Goal: Find contact information: Find contact information

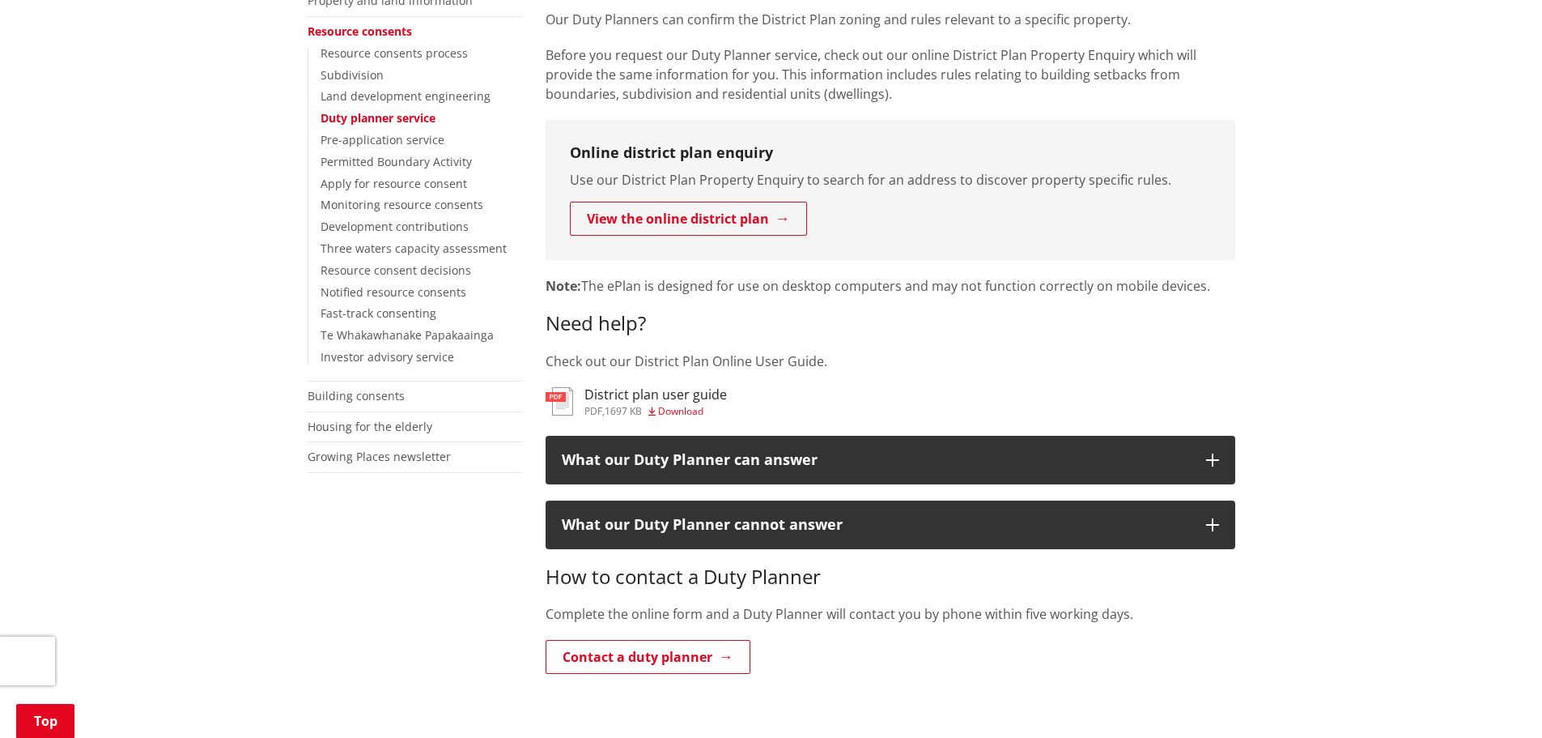
scroll to position [405, 0]
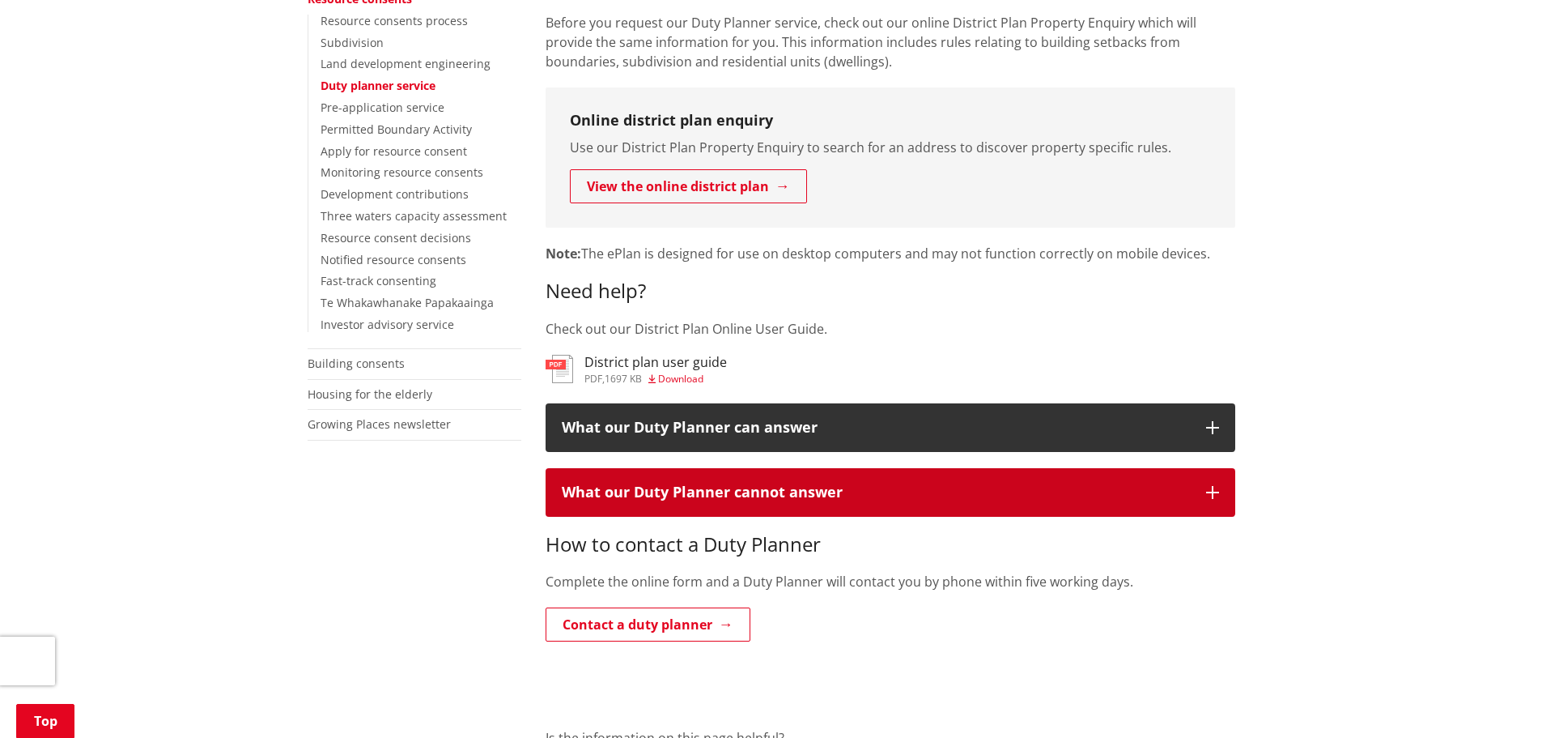
click at [1213, 493] on icon "button" at bounding box center [1212, 492] width 13 height 13
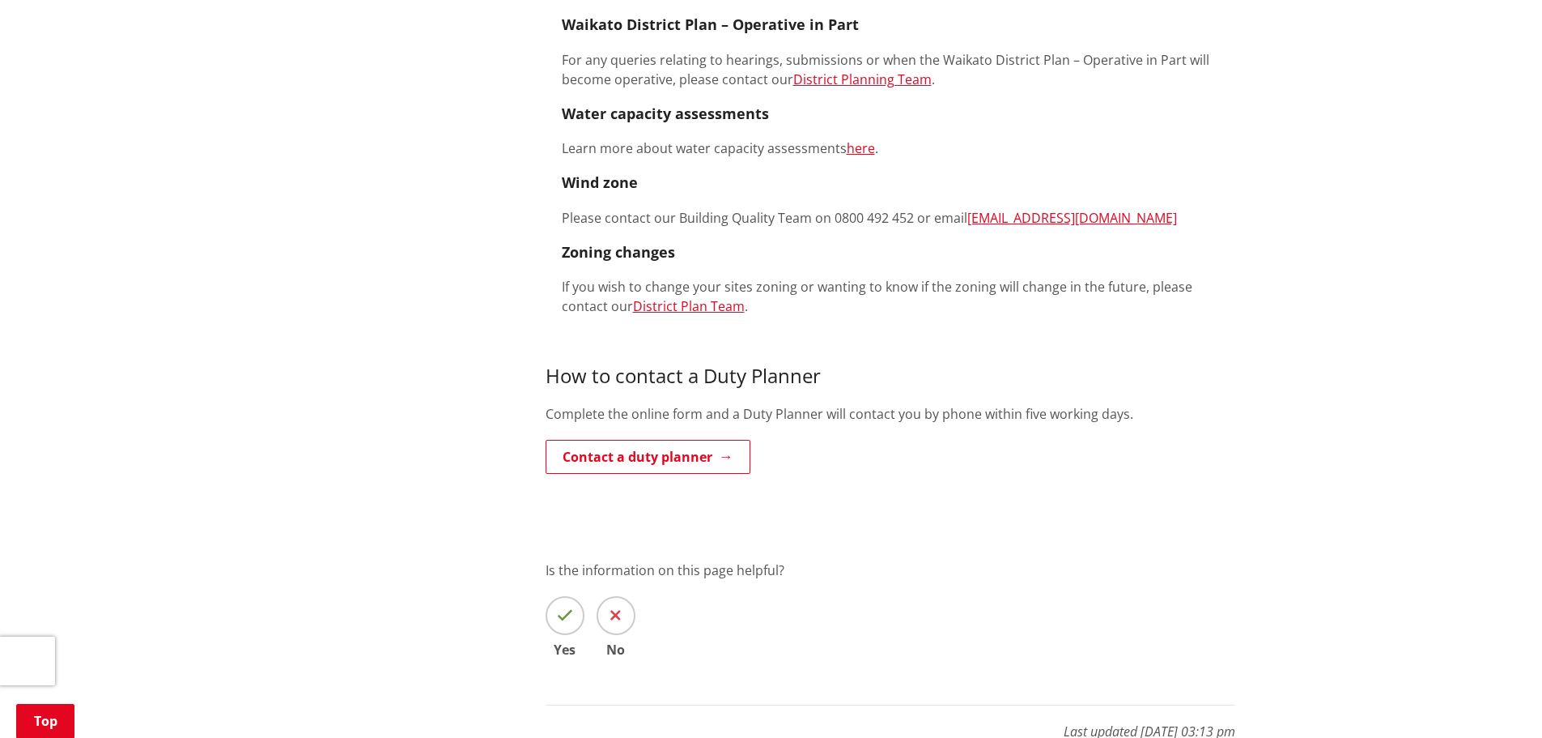
scroll to position [1943, 0]
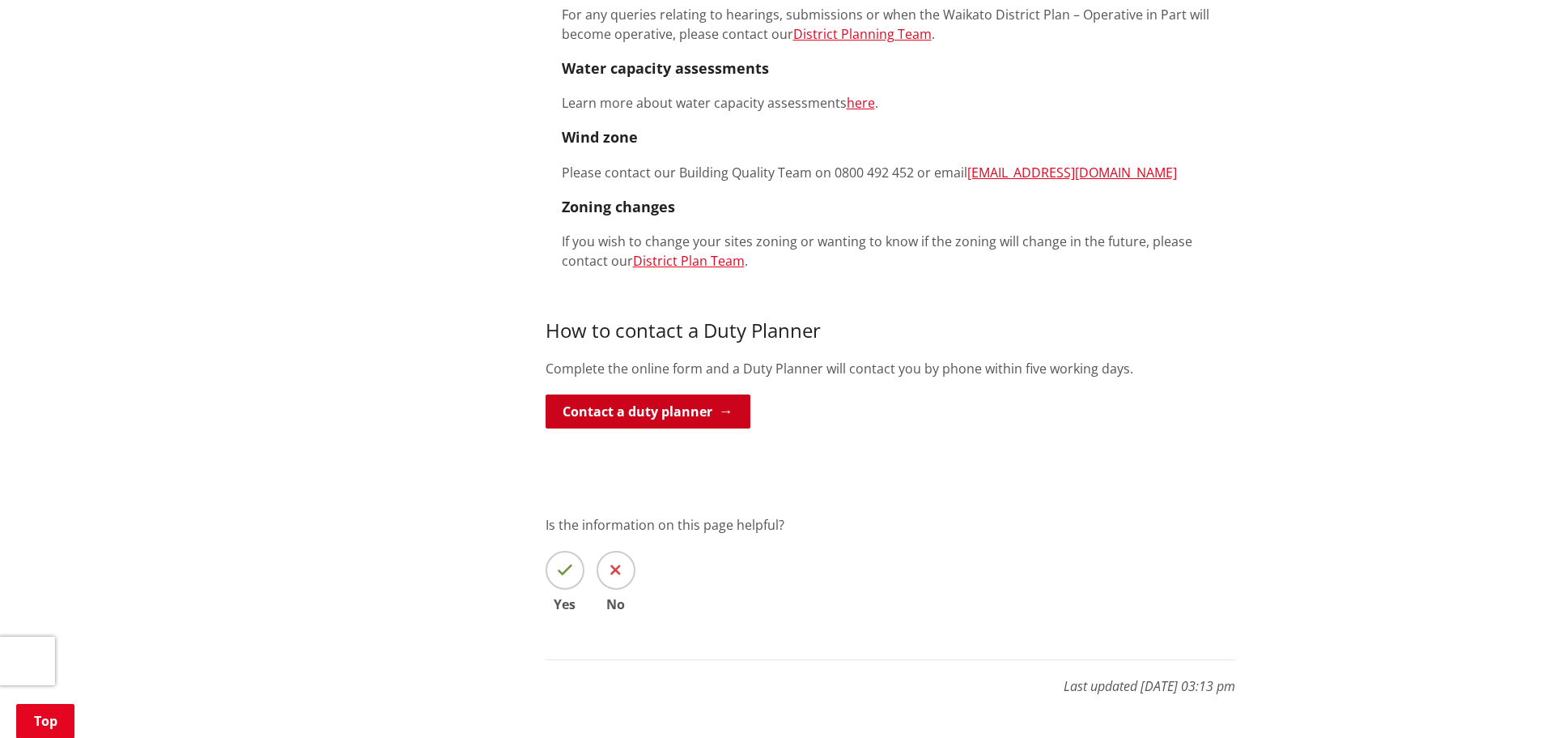
click at [636, 394] on link "Contact a duty planner" at bounding box center [648, 411] width 205 height 34
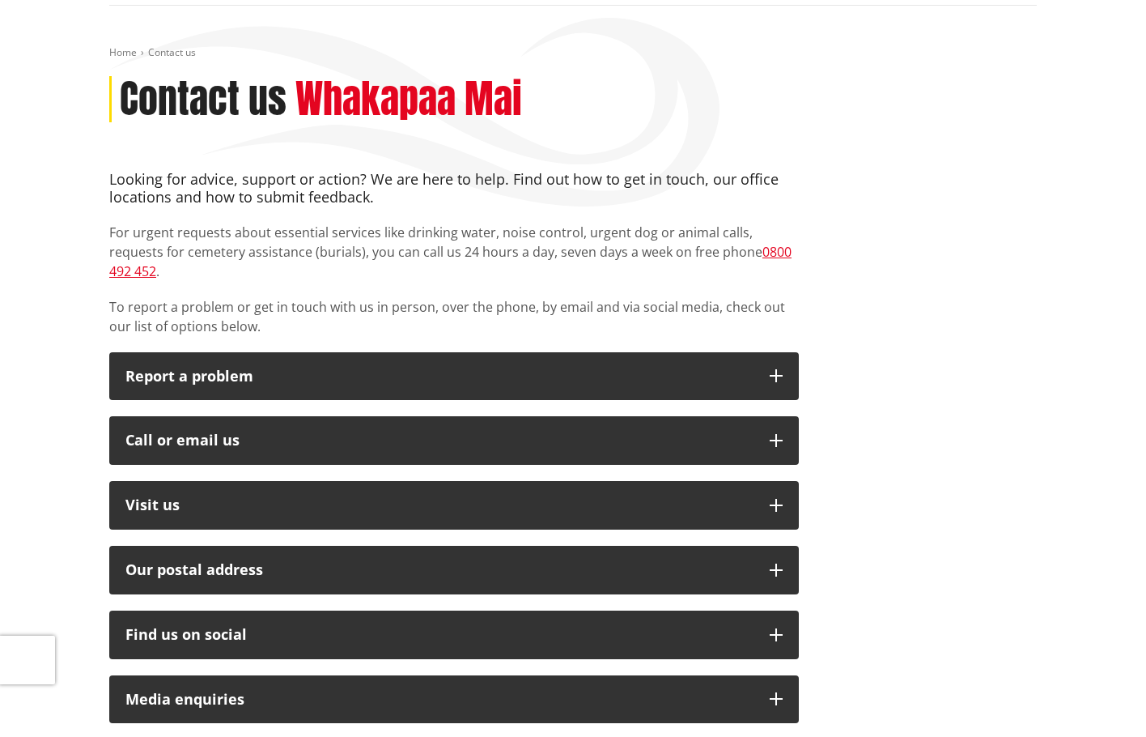
scroll to position [243, 0]
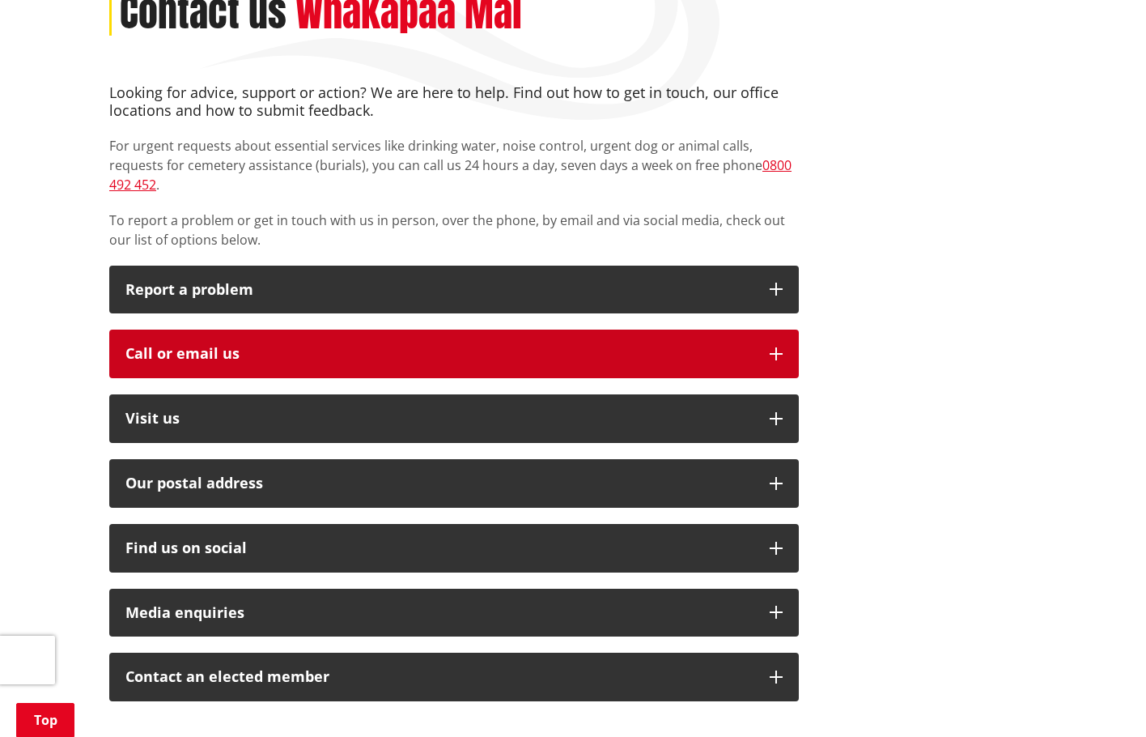
click at [776, 347] on icon "button" at bounding box center [776, 353] width 13 height 13
